Goal: Information Seeking & Learning: Learn about a topic

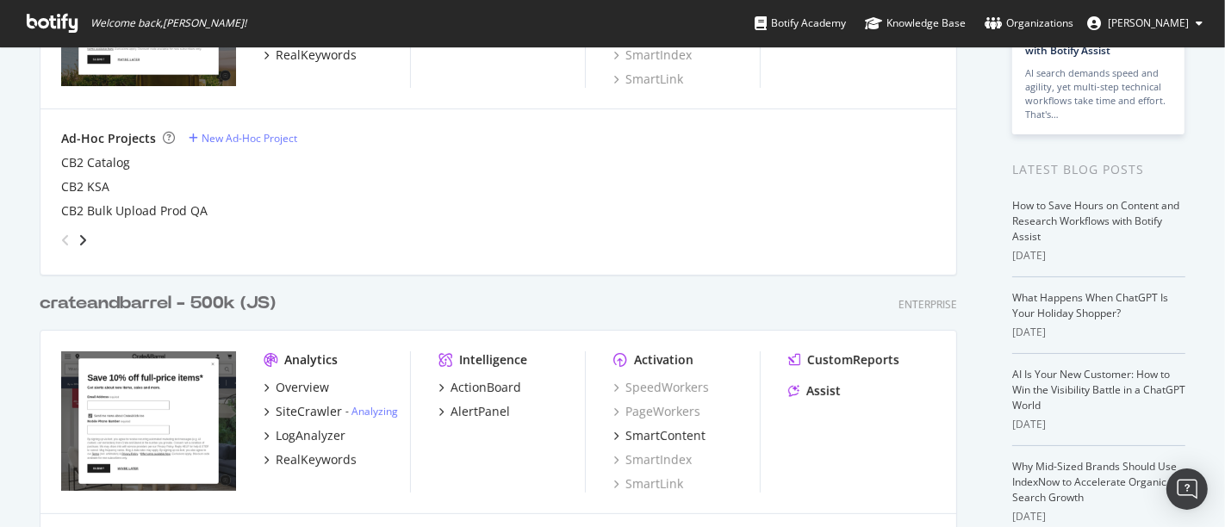
scroll to position [287, 0]
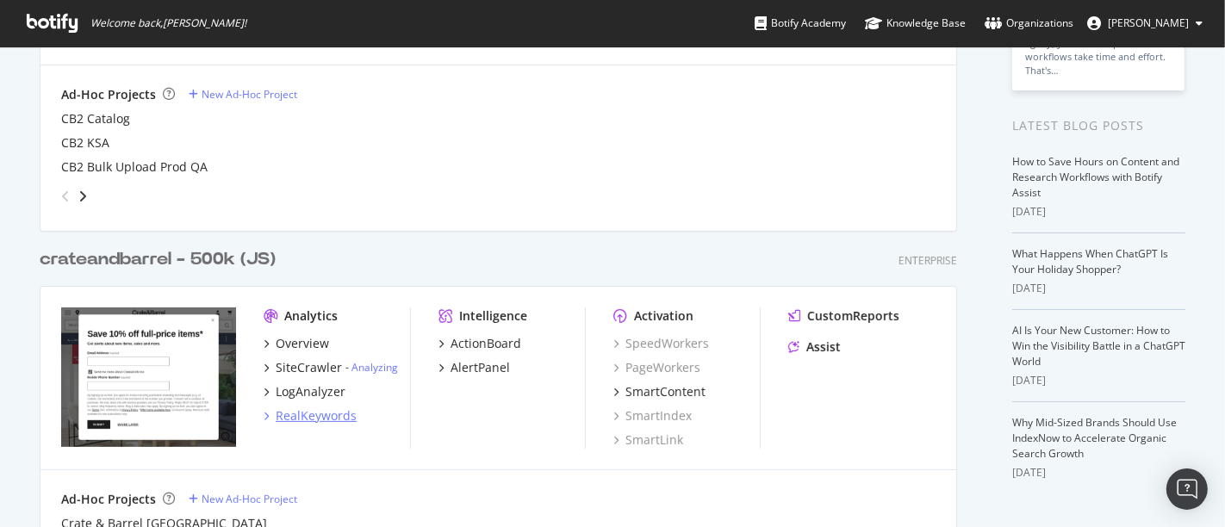
click at [331, 416] on div "RealKeywords" at bounding box center [316, 415] width 81 height 17
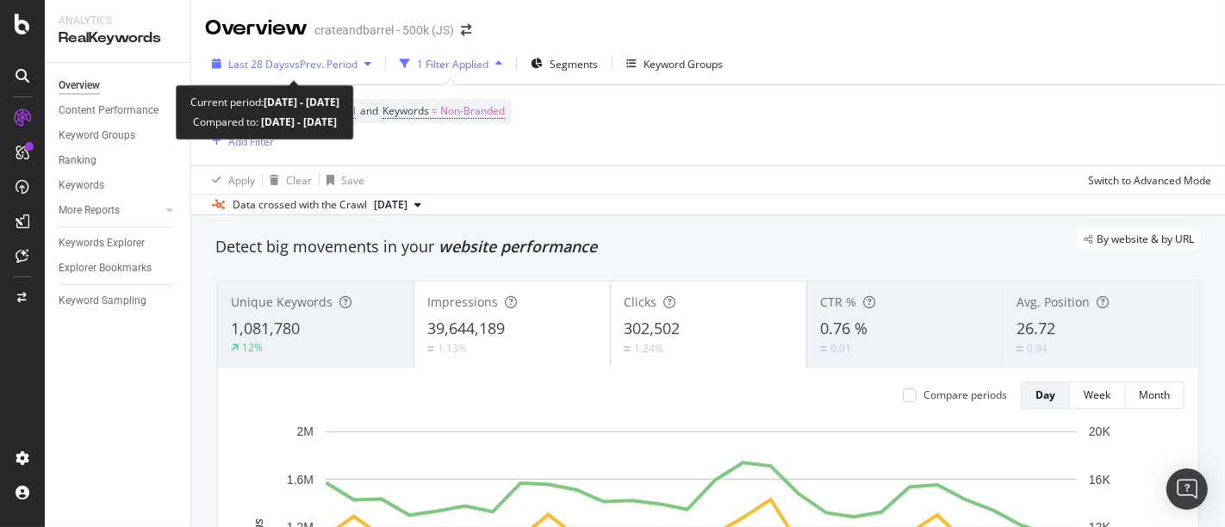
click at [295, 60] on span "vs Prev. Period" at bounding box center [323, 64] width 68 height 15
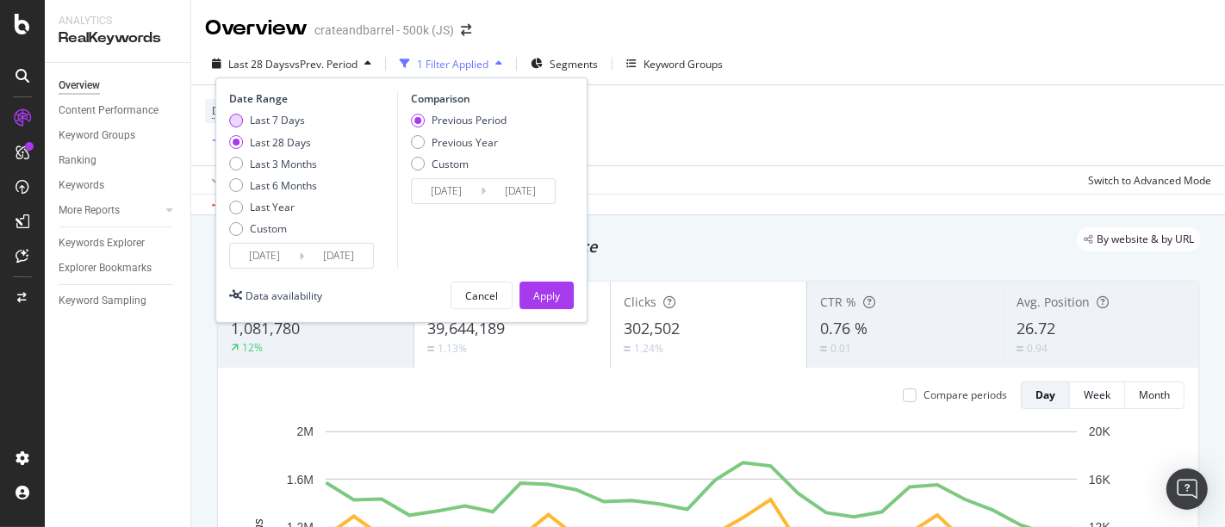
click at [241, 120] on div "Last 7 Days" at bounding box center [236, 121] width 14 height 14
type input "[DATE]"
click at [558, 296] on div "Apply" at bounding box center [546, 296] width 27 height 15
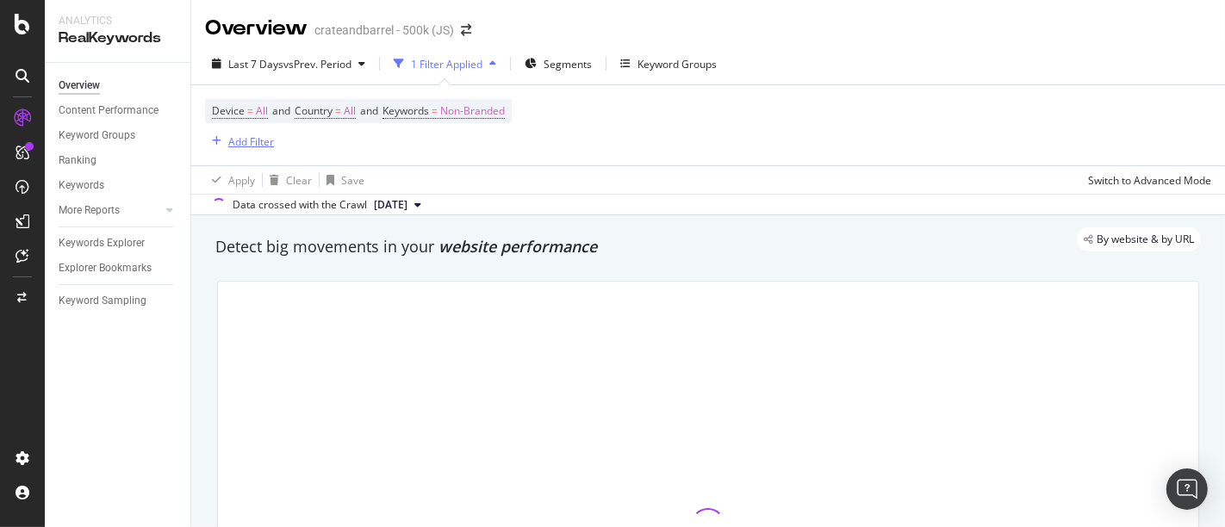
click at [258, 137] on div "Add Filter" at bounding box center [251, 141] width 46 height 15
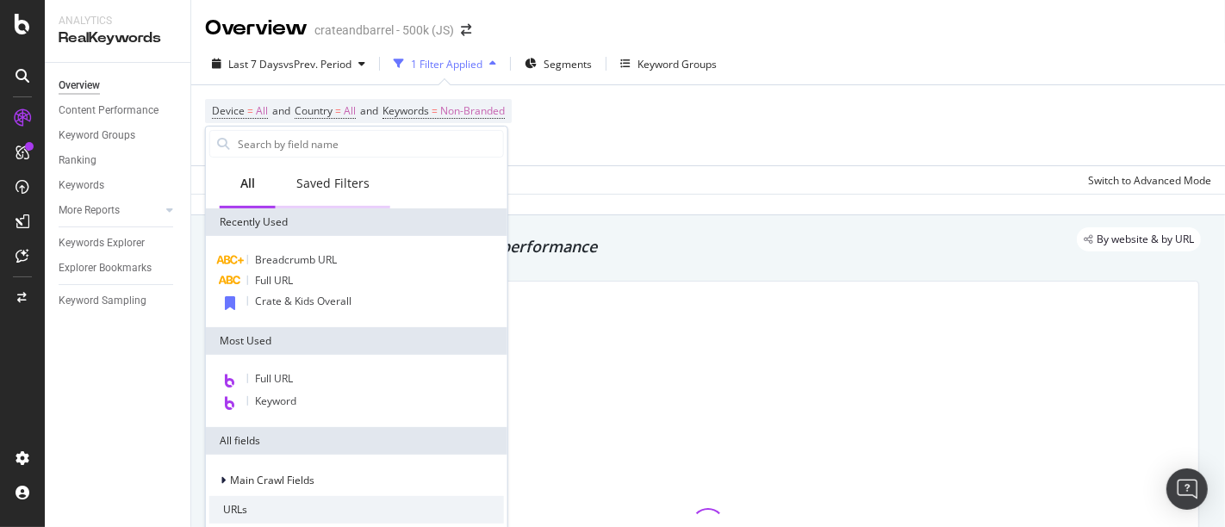
drag, startPoint x: 345, startPoint y: 181, endPoint x: 326, endPoint y: 185, distance: 19.4
click at [345, 182] on div "Saved Filters" at bounding box center [332, 183] width 73 height 17
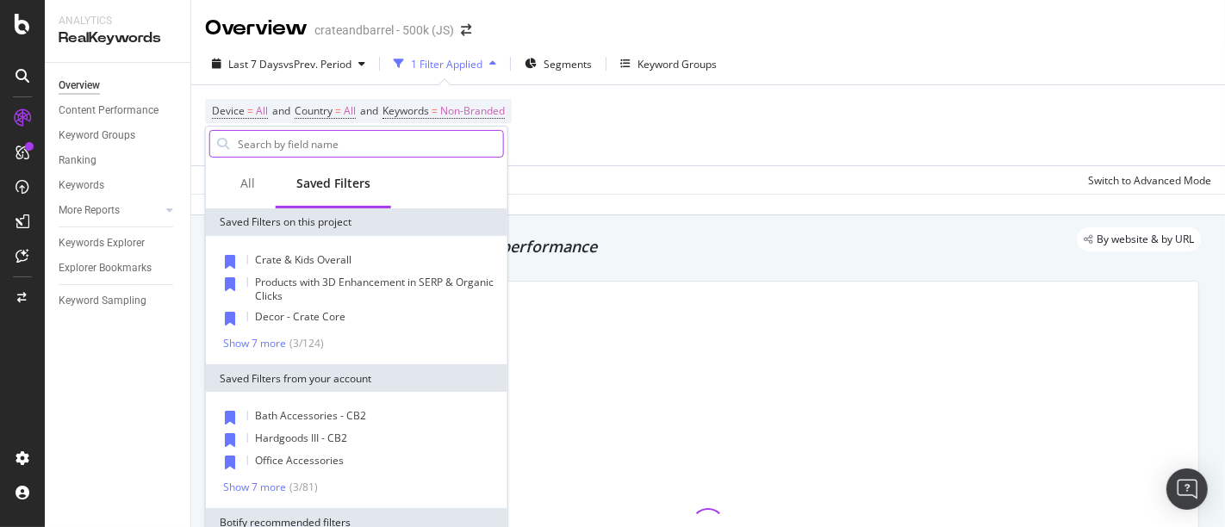
click at [338, 137] on input "text" at bounding box center [369, 144] width 267 height 26
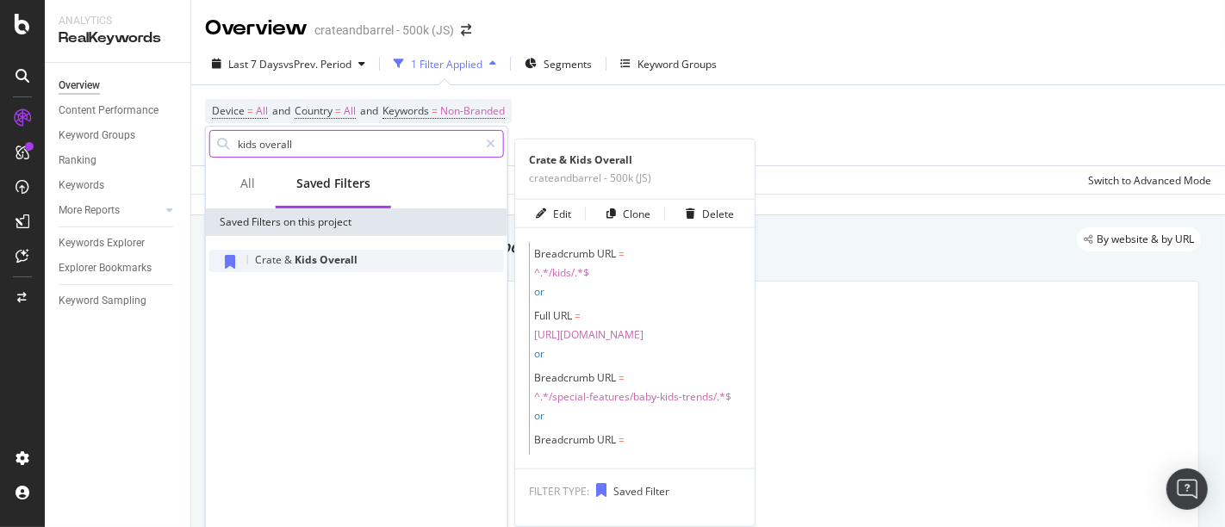
type input "kids overall"
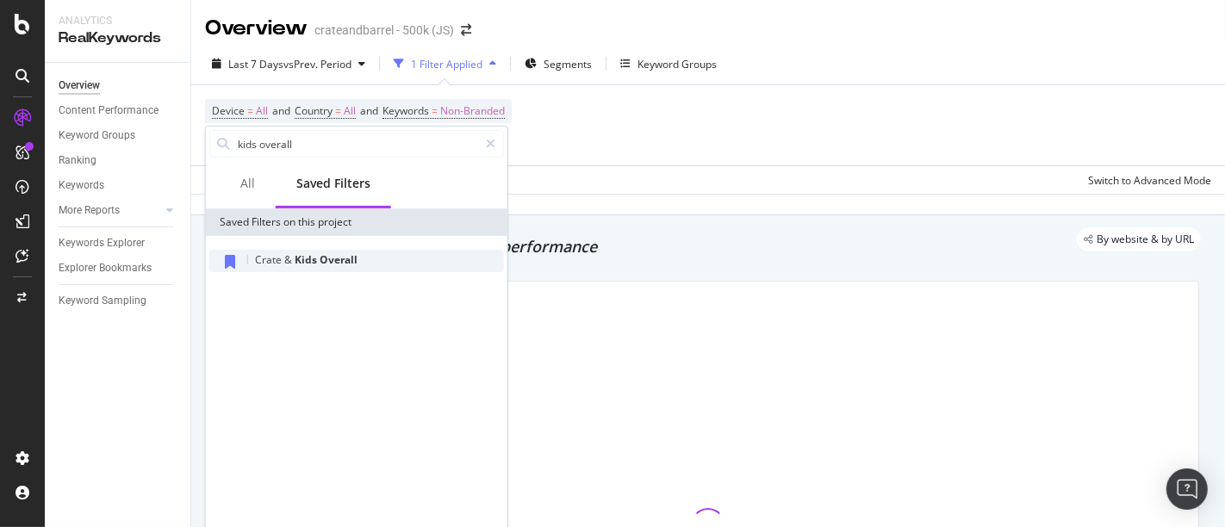
click at [311, 258] on span "Kids" at bounding box center [307, 259] width 25 height 15
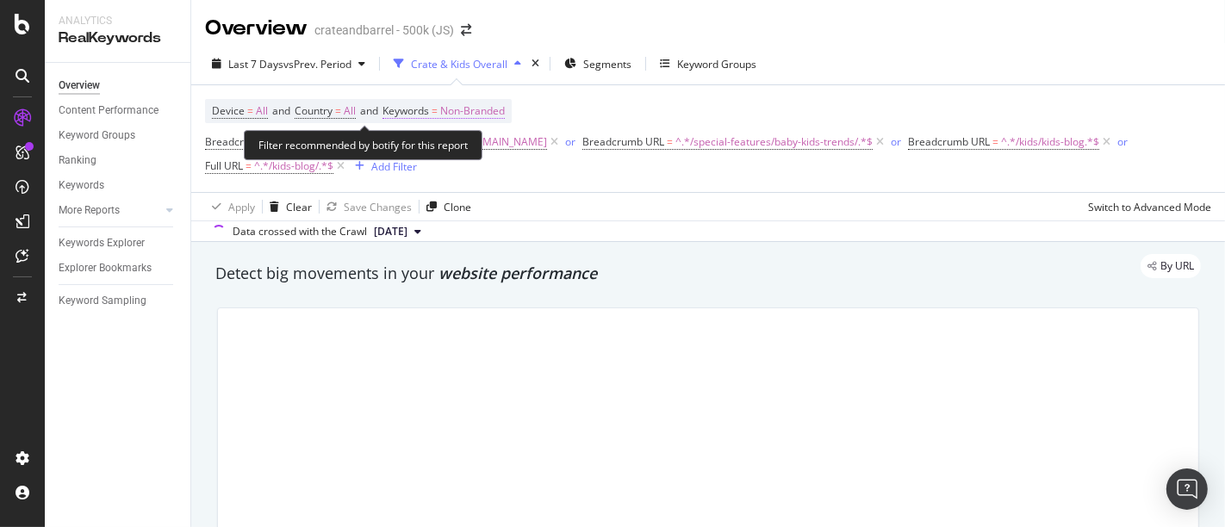
click at [467, 103] on span "Non-Branded" at bounding box center [472, 111] width 65 height 24
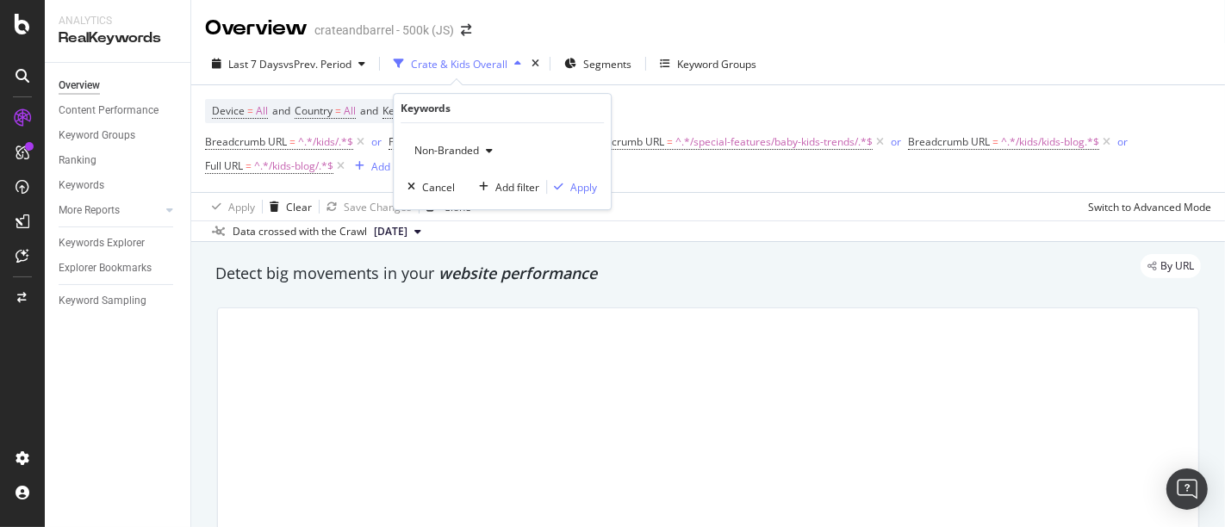
click at [489, 153] on icon "button" at bounding box center [489, 151] width 7 height 10
click at [475, 279] on span "All" at bounding box center [510, 285] width 176 height 16
click at [575, 185] on div "Apply" at bounding box center [583, 187] width 27 height 15
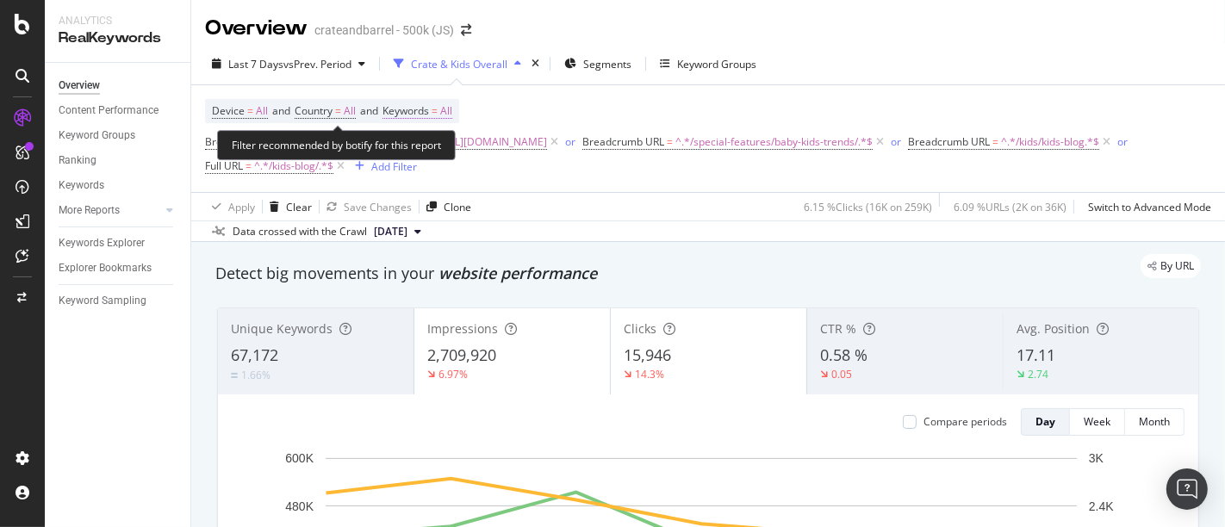
click at [452, 108] on span "All" at bounding box center [446, 111] width 12 height 24
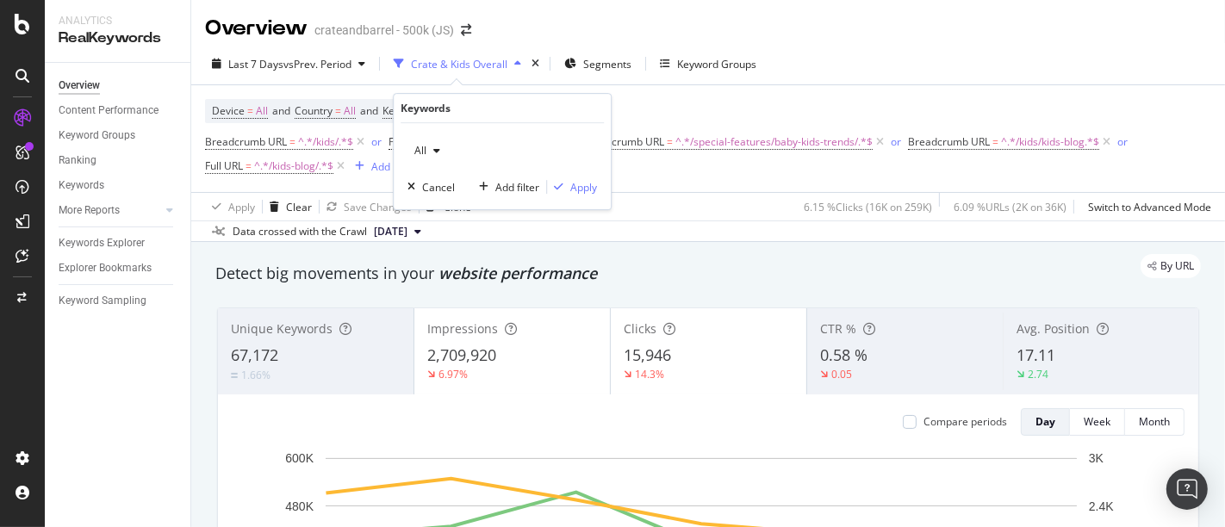
click at [433, 150] on icon "button" at bounding box center [436, 151] width 7 height 10
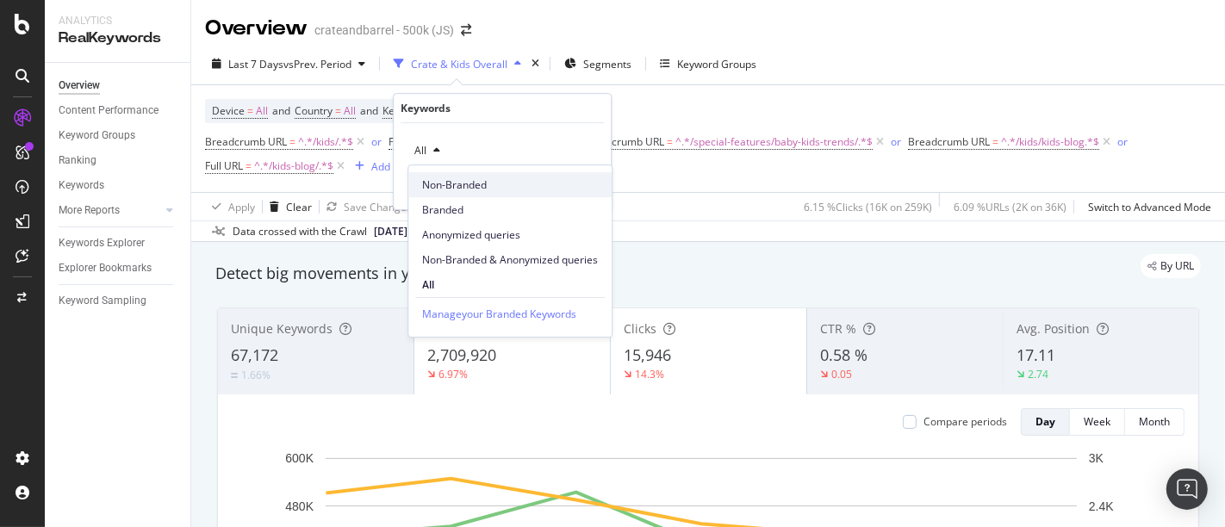
click at [457, 185] on span "Non-Branded" at bounding box center [510, 185] width 176 height 16
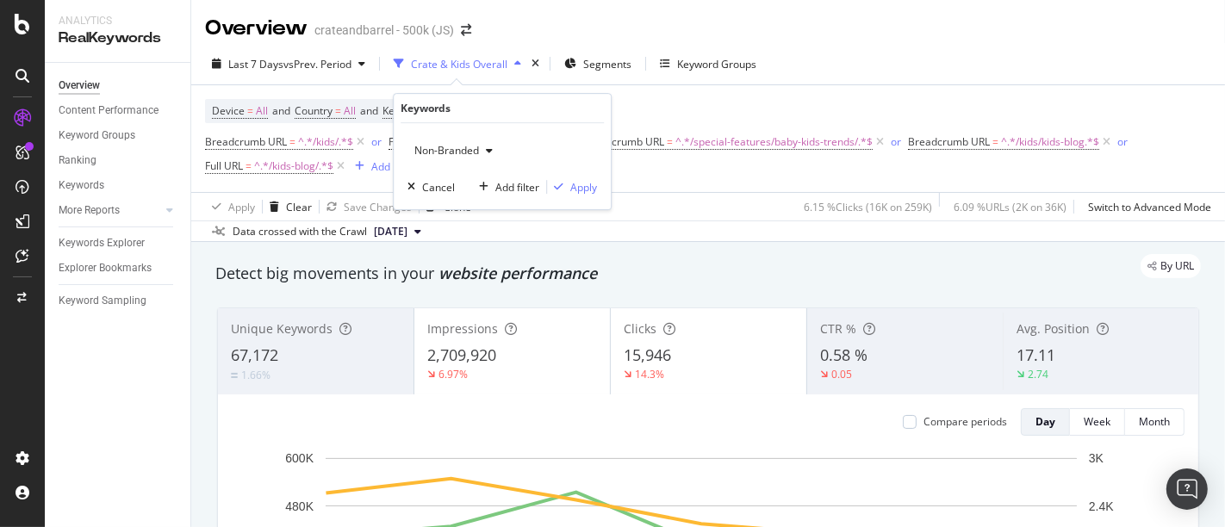
click at [455, 156] on span "Non-Branded" at bounding box center [442, 150] width 71 height 15
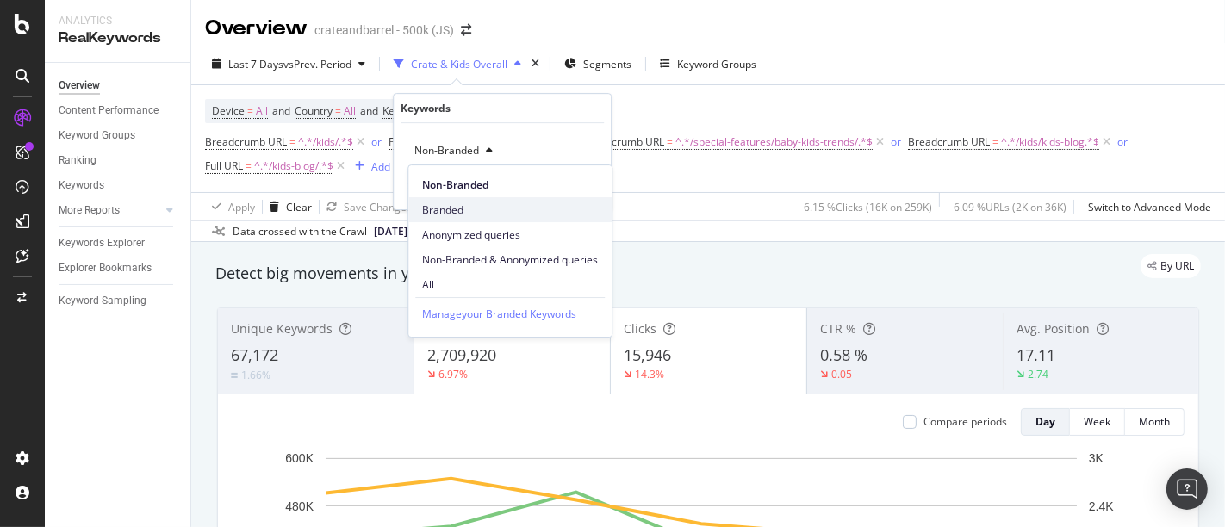
click at [449, 208] on span "Branded" at bounding box center [510, 210] width 176 height 16
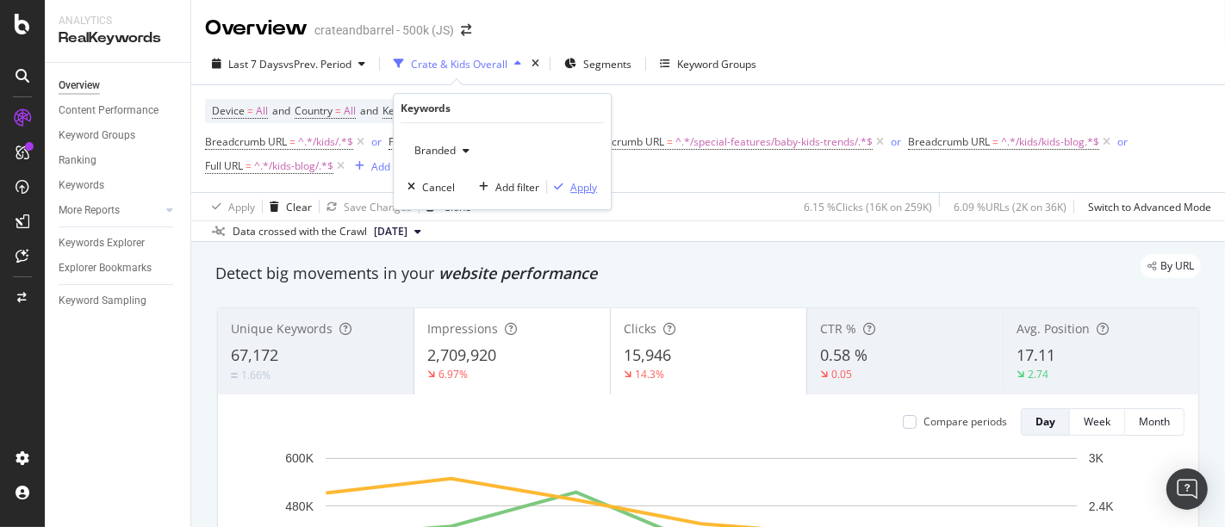
click at [587, 190] on div "Apply" at bounding box center [583, 187] width 27 height 15
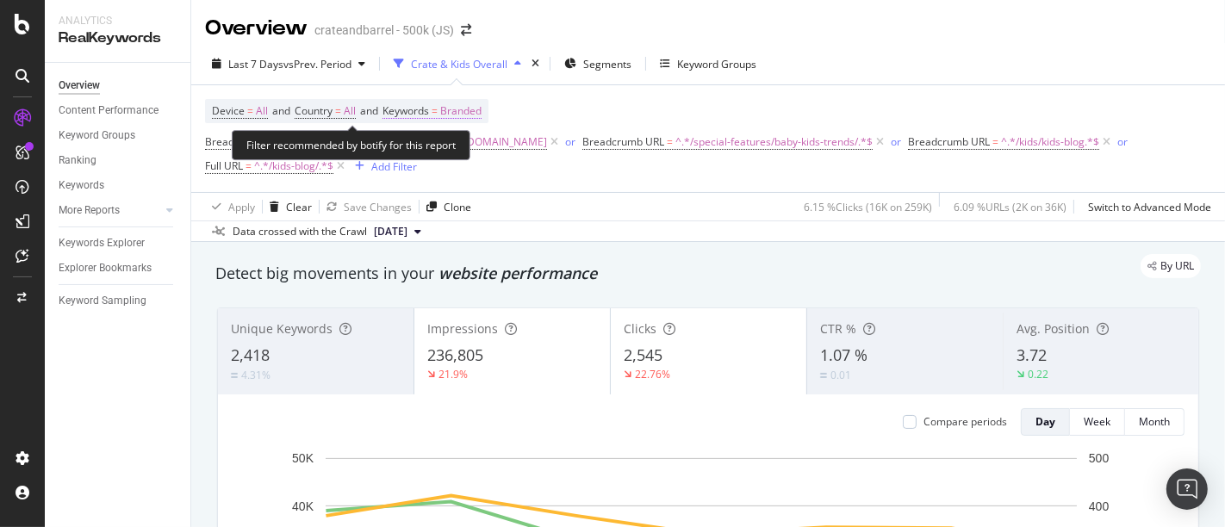
click at [472, 103] on span "Branded" at bounding box center [460, 111] width 41 height 24
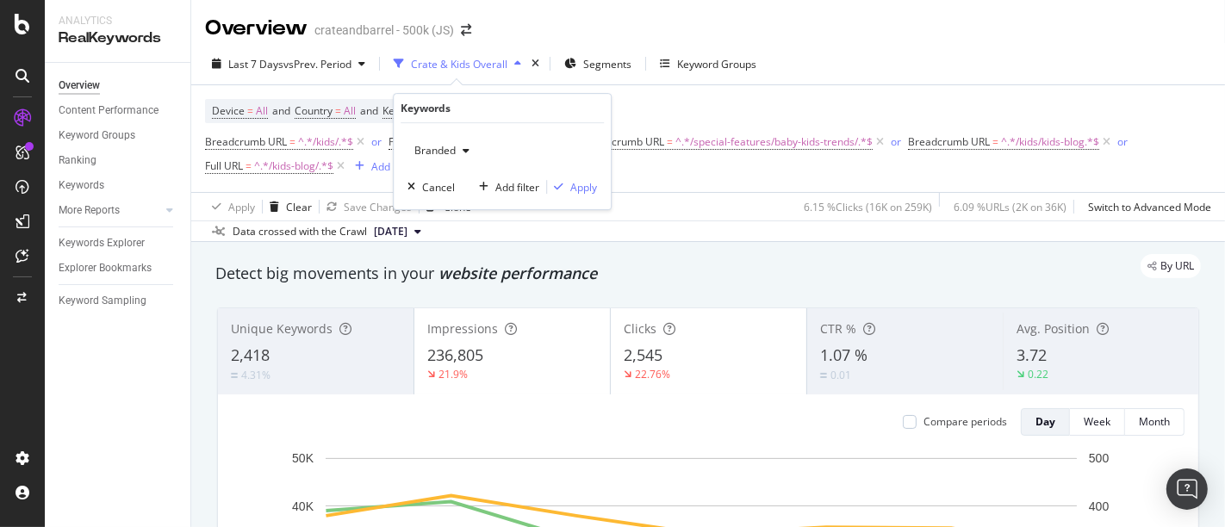
click at [463, 147] on icon "button" at bounding box center [466, 151] width 7 height 10
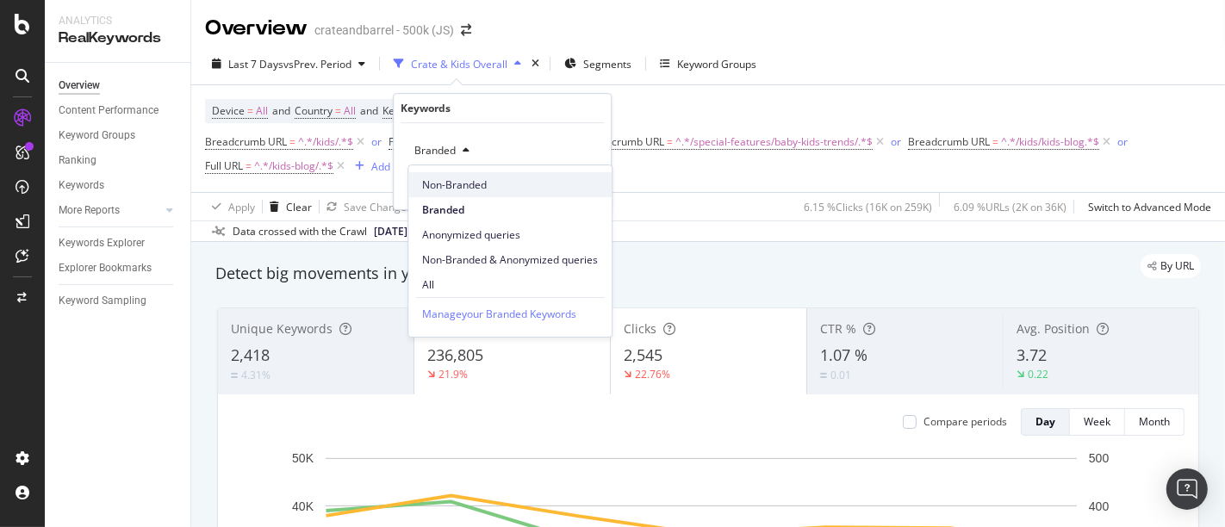
click at [463, 178] on span "Non-Branded" at bounding box center [510, 185] width 176 height 16
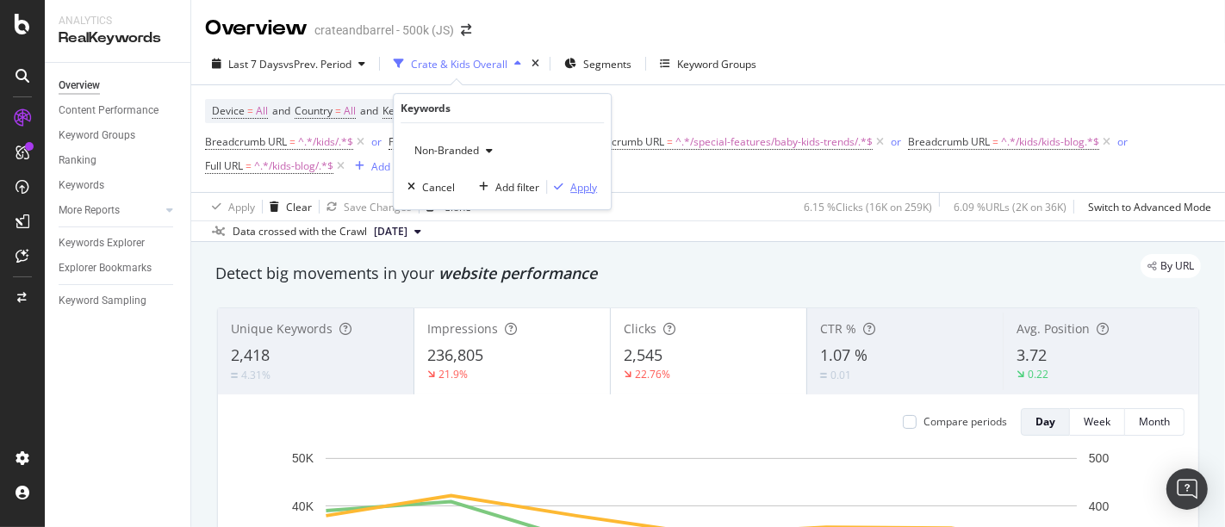
click at [584, 191] on div "Apply" at bounding box center [583, 187] width 27 height 15
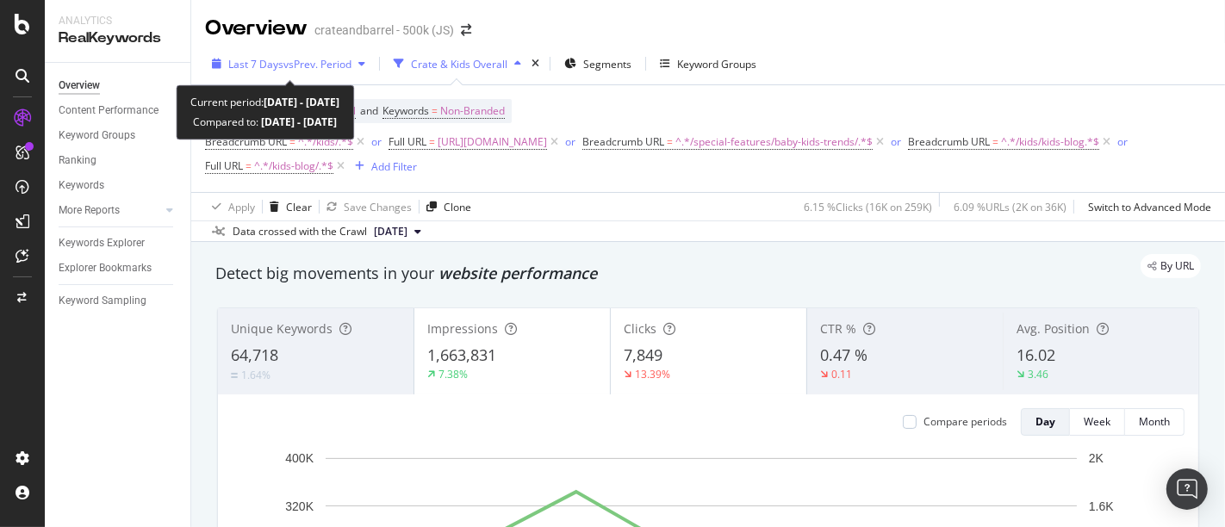
click at [346, 57] on span "vs Prev. Period" at bounding box center [317, 64] width 68 height 15
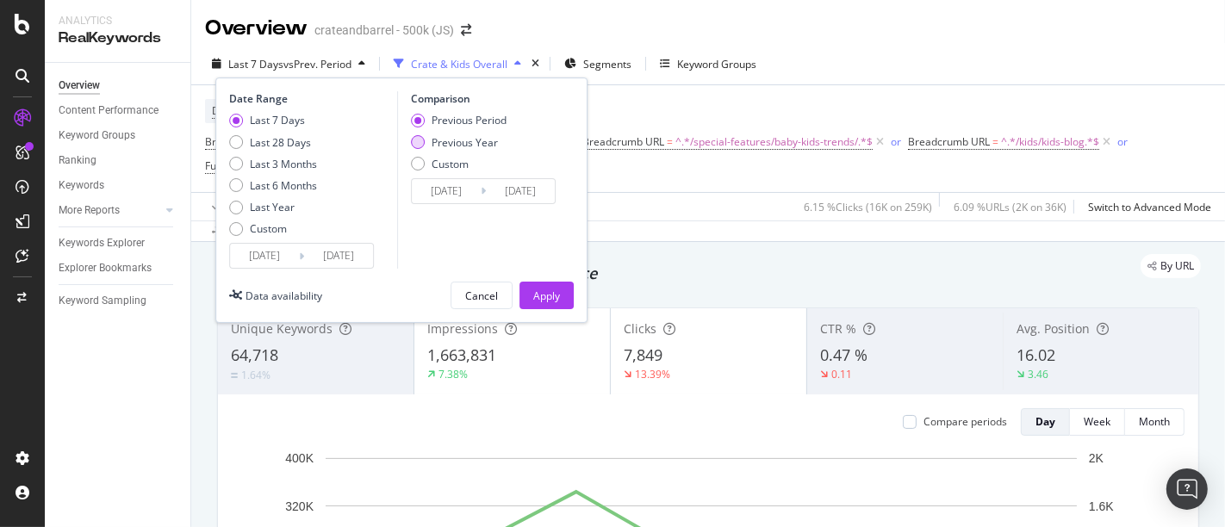
click at [418, 139] on div "Previous Year" at bounding box center [418, 142] width 14 height 14
type input "[DATE]"
click at [547, 298] on div "Apply" at bounding box center [546, 296] width 27 height 15
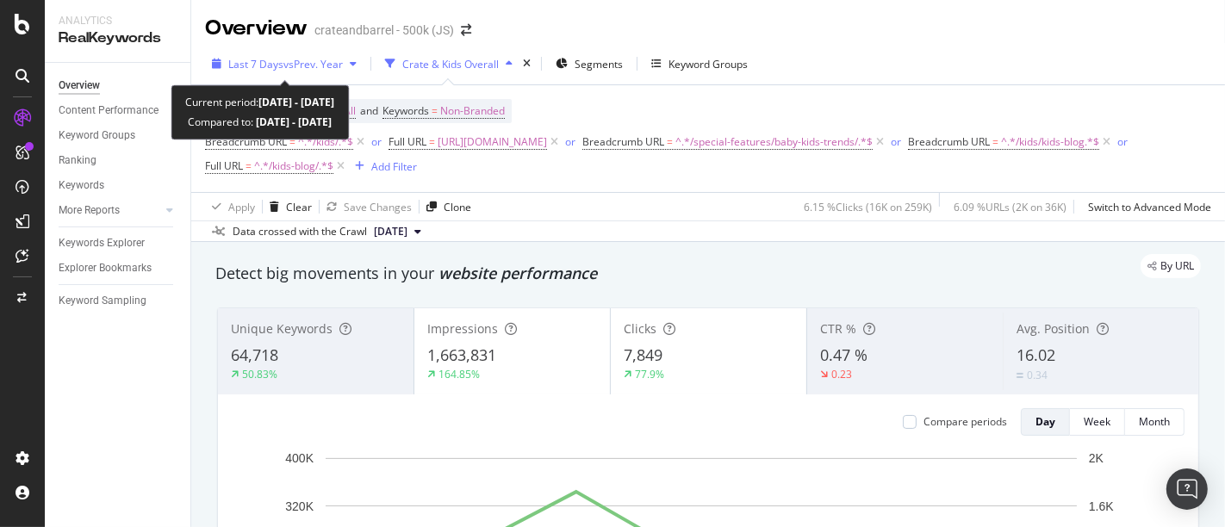
click at [292, 65] on span "vs Prev. Year" at bounding box center [312, 64] width 59 height 15
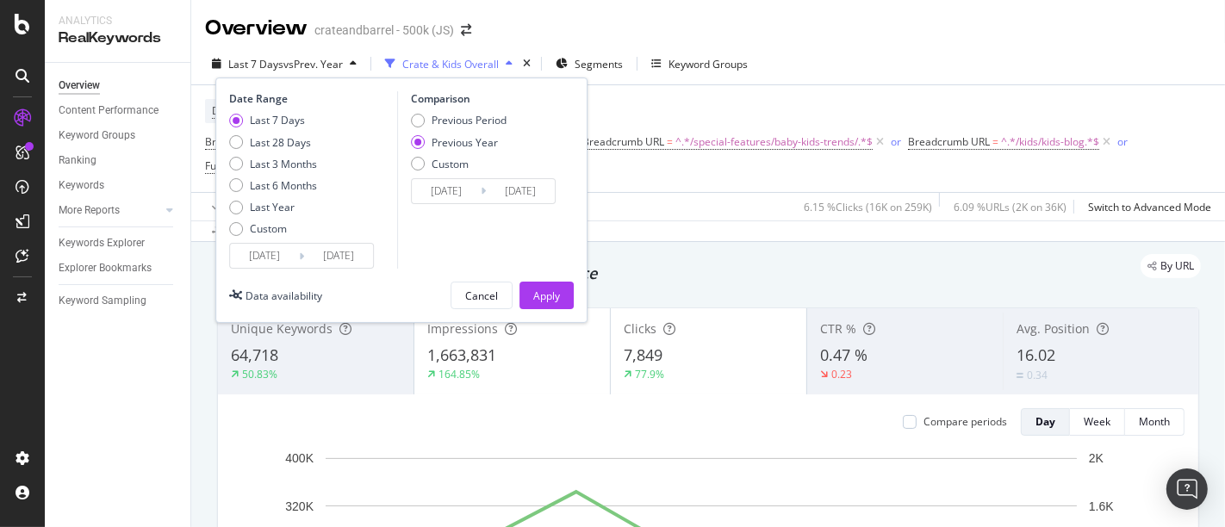
drag, startPoint x: 837, startPoint y: 96, endPoint x: 706, endPoint y: 95, distance: 130.9
click at [836, 96] on div "Device = All and Country = All and Keywords = Non-Branded Breadcrumb URL = ^.*/…" at bounding box center [708, 138] width 1006 height 107
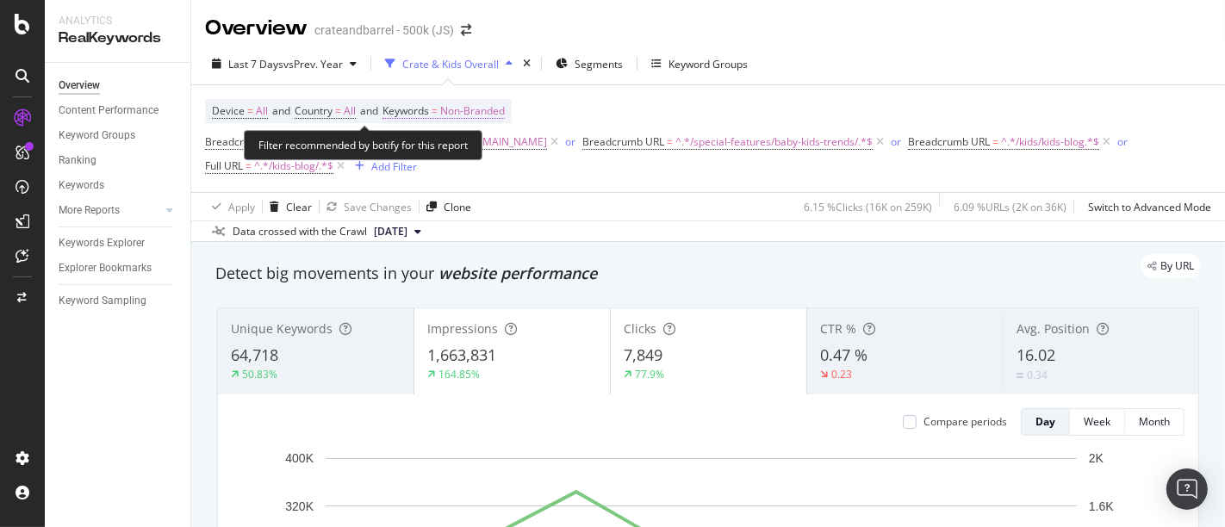
click at [461, 117] on span "Non-Branded" at bounding box center [472, 111] width 65 height 24
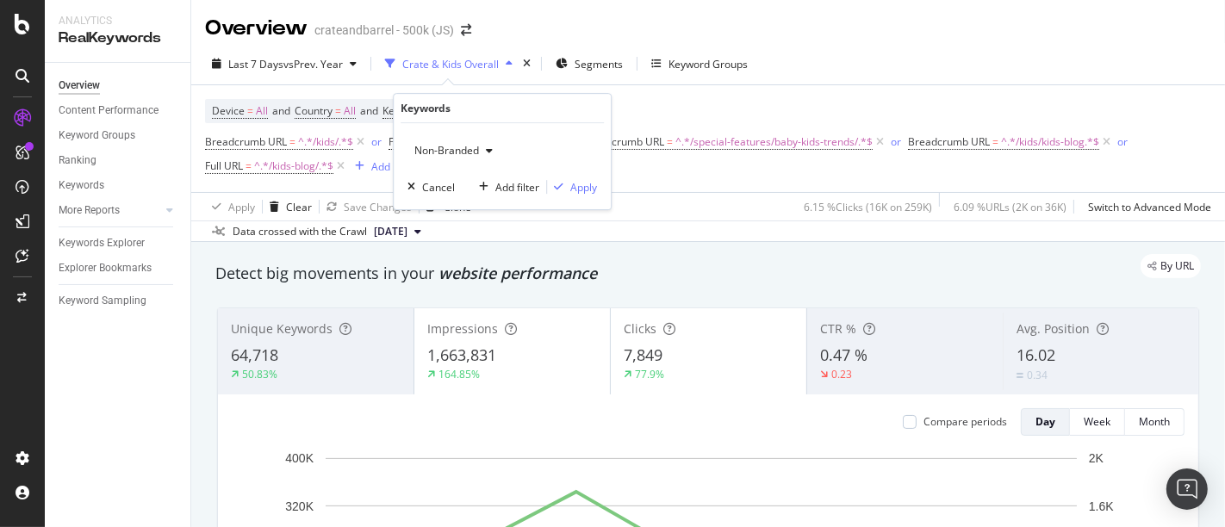
click at [487, 153] on icon "button" at bounding box center [489, 151] width 7 height 10
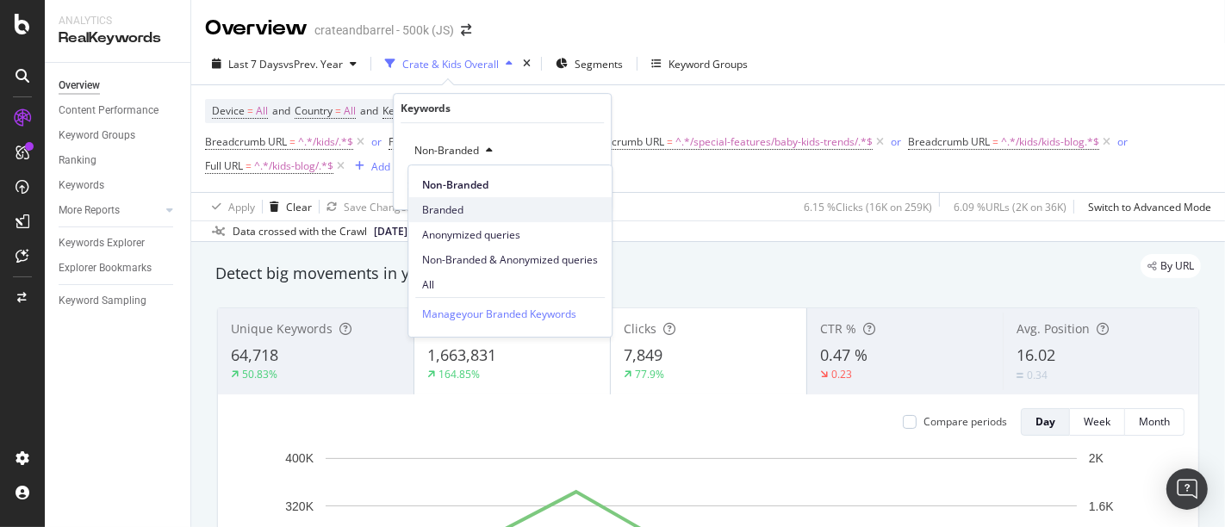
click at [469, 208] on span "Branded" at bounding box center [510, 210] width 176 height 16
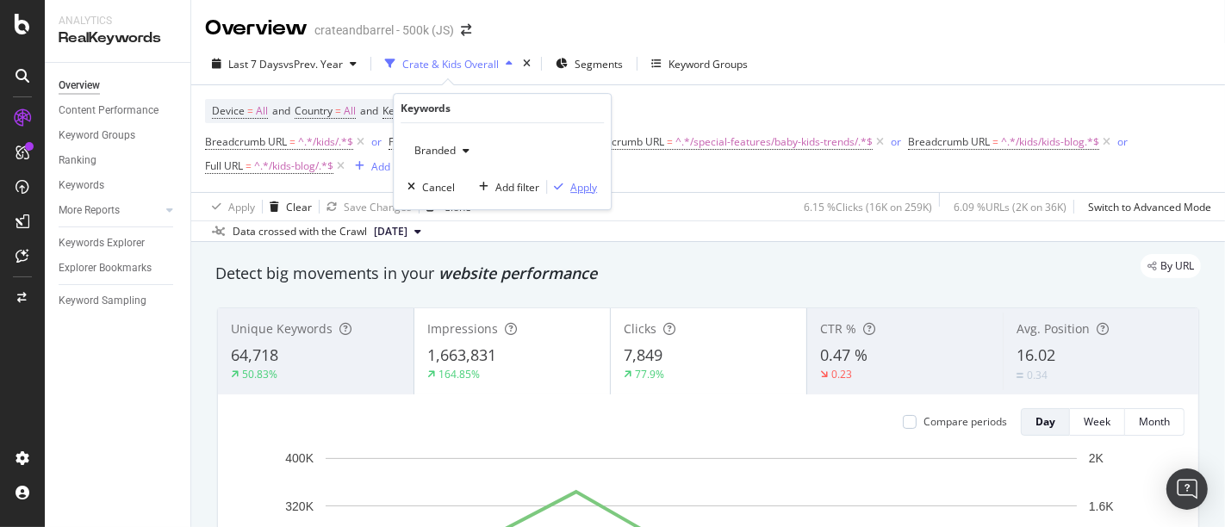
click at [587, 188] on div "Apply" at bounding box center [583, 187] width 27 height 15
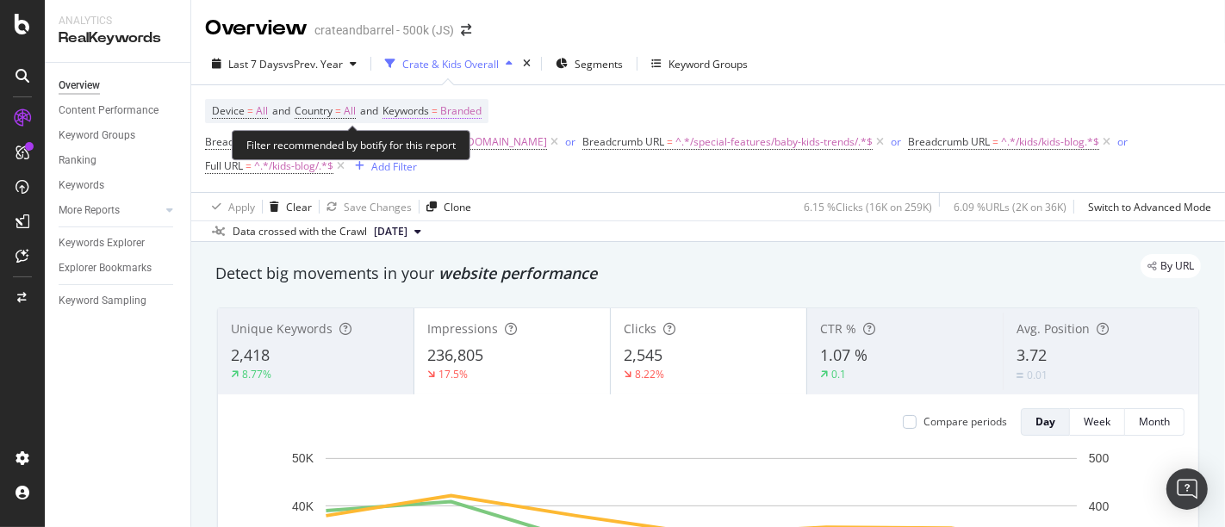
click at [457, 113] on span "Branded" at bounding box center [460, 111] width 41 height 24
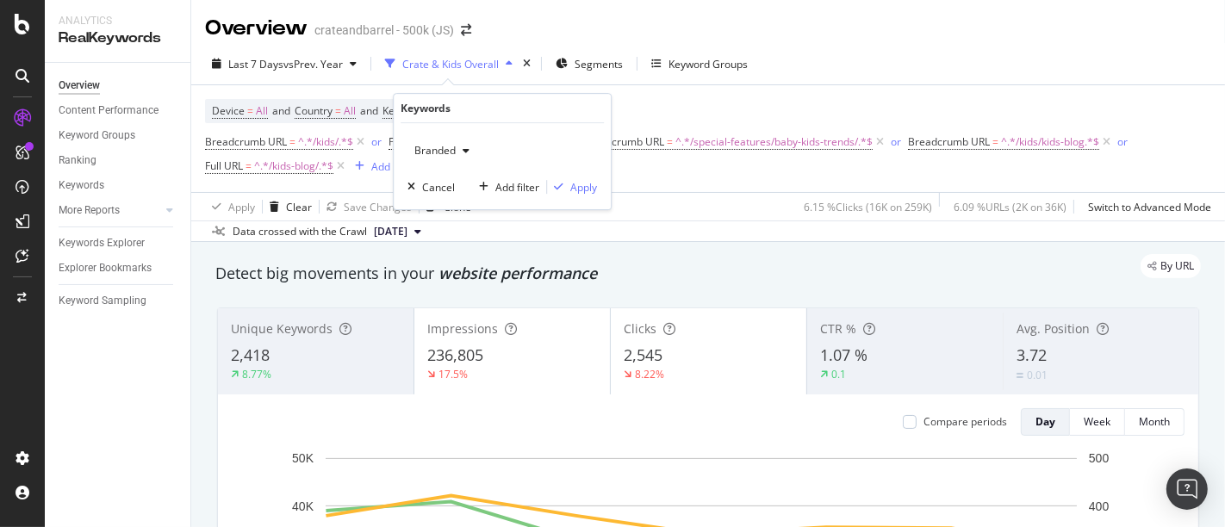
click at [457, 146] on div "button" at bounding box center [466, 151] width 21 height 10
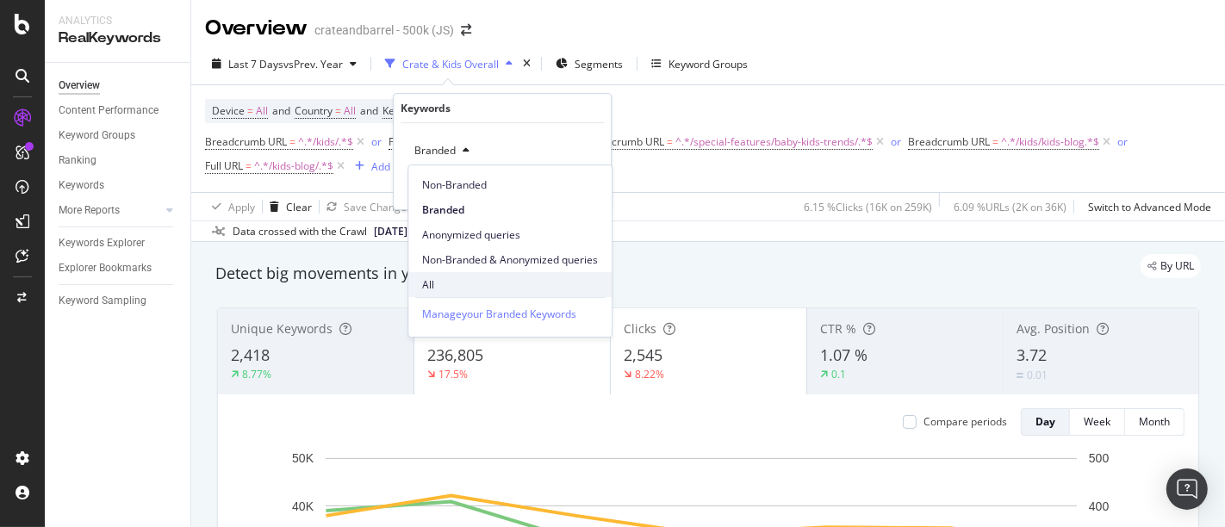
click at [463, 281] on span "All" at bounding box center [510, 285] width 176 height 16
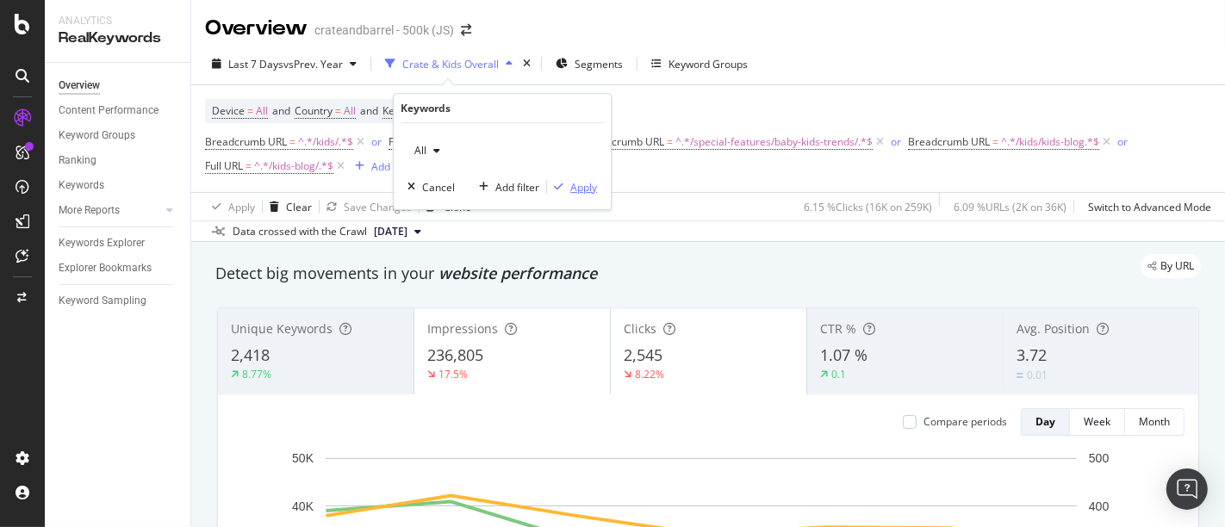
click at [586, 190] on div "Apply" at bounding box center [583, 187] width 27 height 15
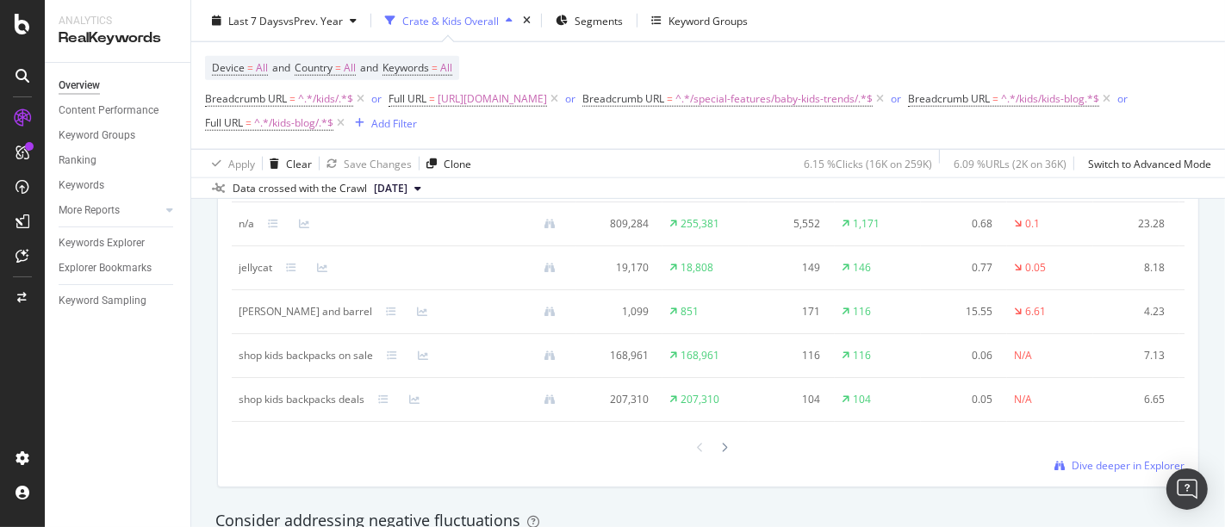
scroll to position [1723, 0]
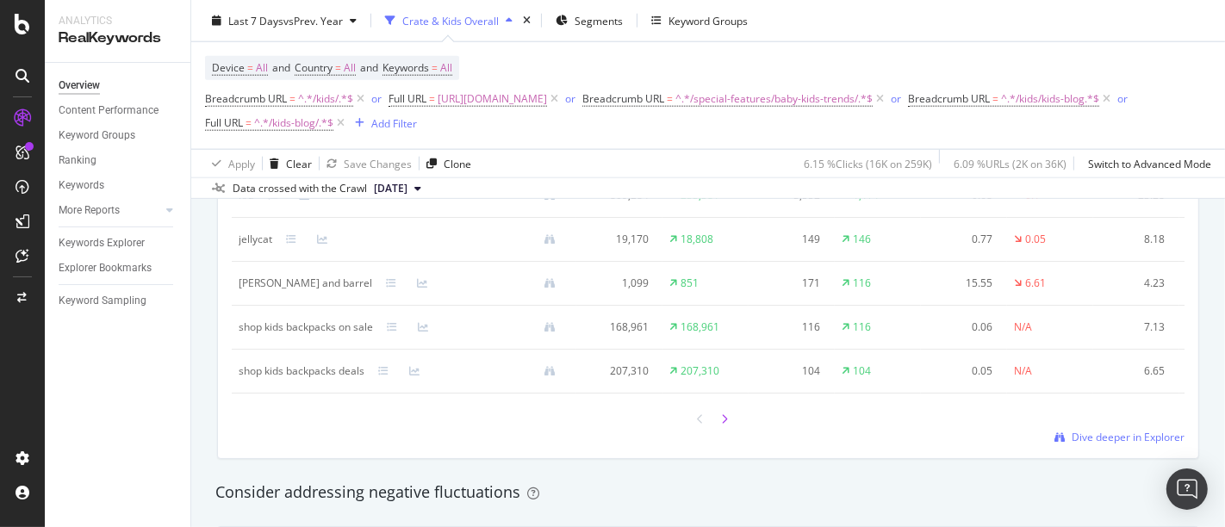
click at [721, 425] on icon at bounding box center [724, 419] width 7 height 10
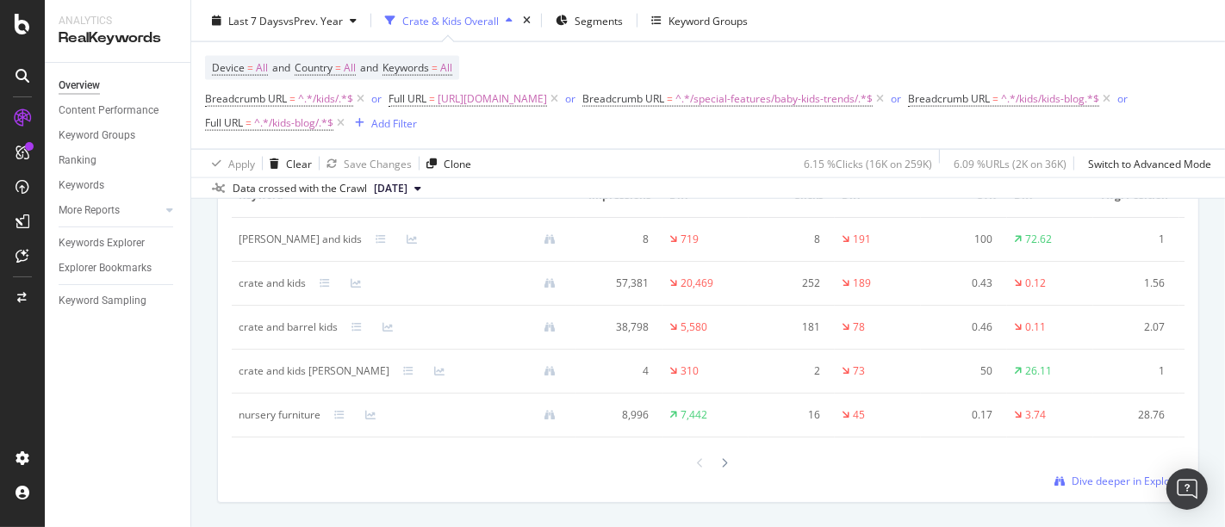
scroll to position [2201, 0]
